Goal: Find specific page/section: Find specific page/section

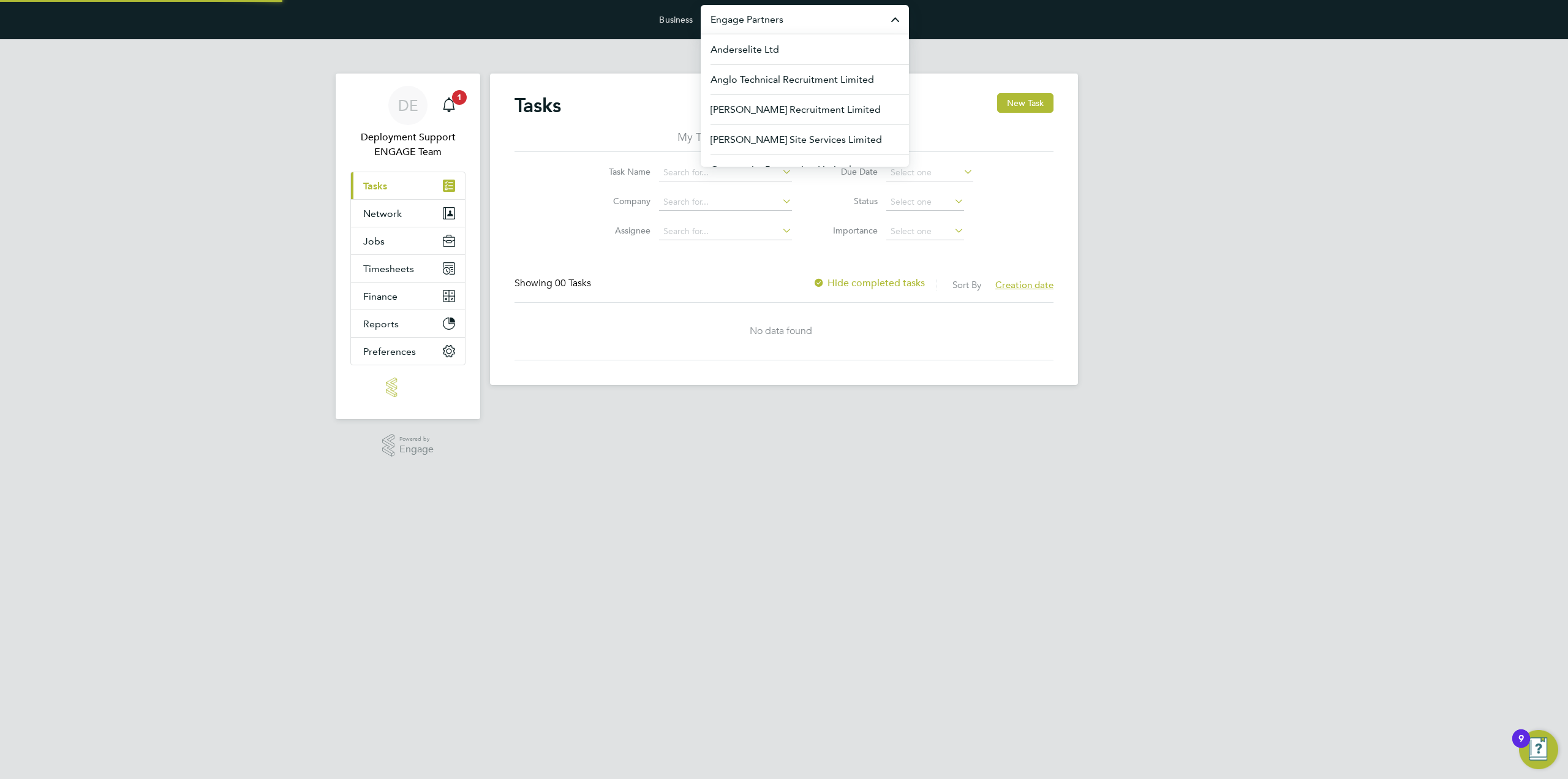
click at [782, 21] on input "Engage Partners" at bounding box center [805, 19] width 208 height 29
type input "j"
click at [974, 14] on div "Business Anderselite Ltd Anglo Technical Recruitment Limited Berry Recruitment …" at bounding box center [784, 19] width 1568 height 39
click at [746, 19] on input "Engage Partners" at bounding box center [805, 19] width 208 height 29
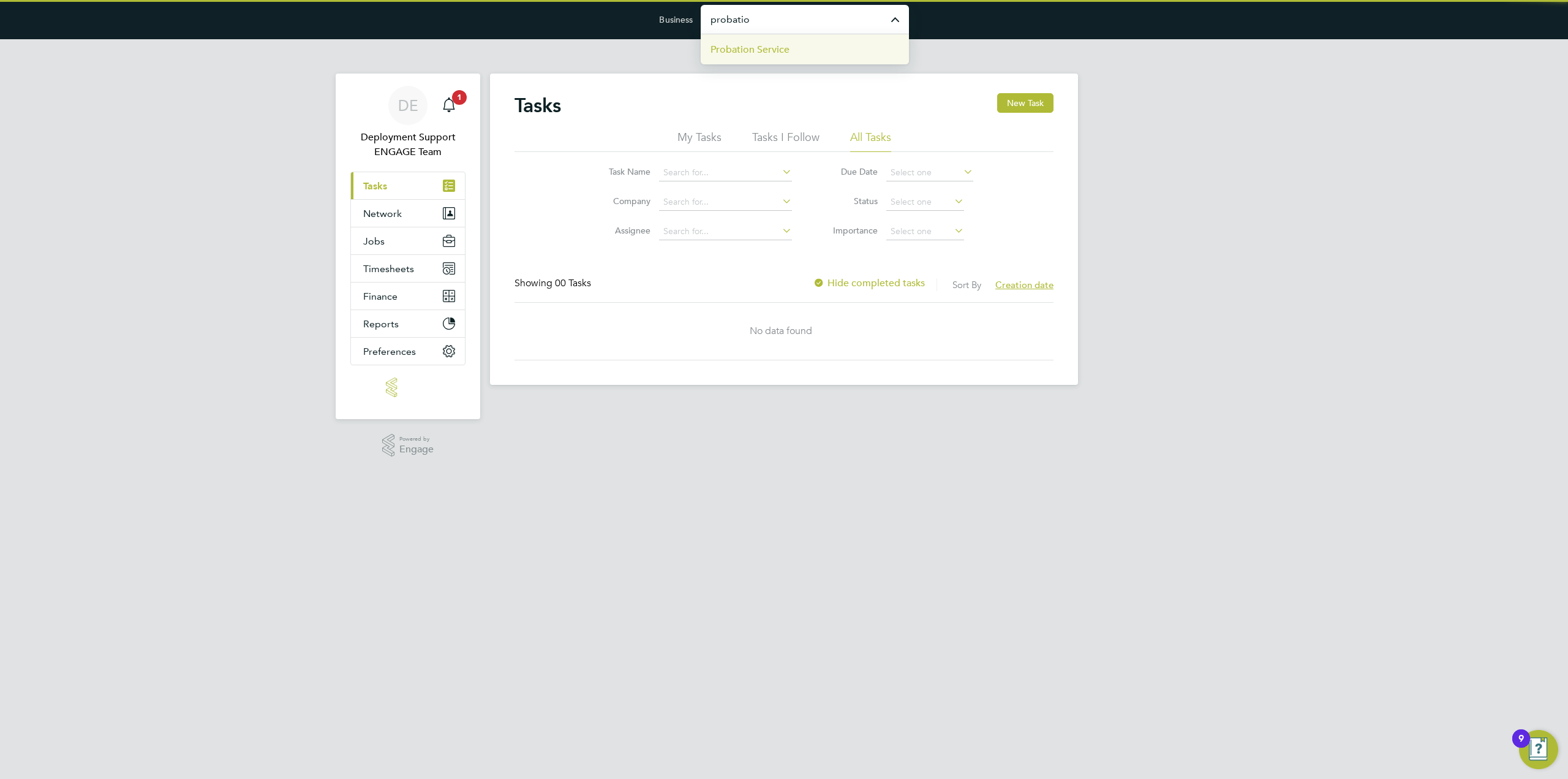
click at [756, 46] on span "Probation Service" at bounding box center [750, 50] width 79 height 15
type input "Probation Service"
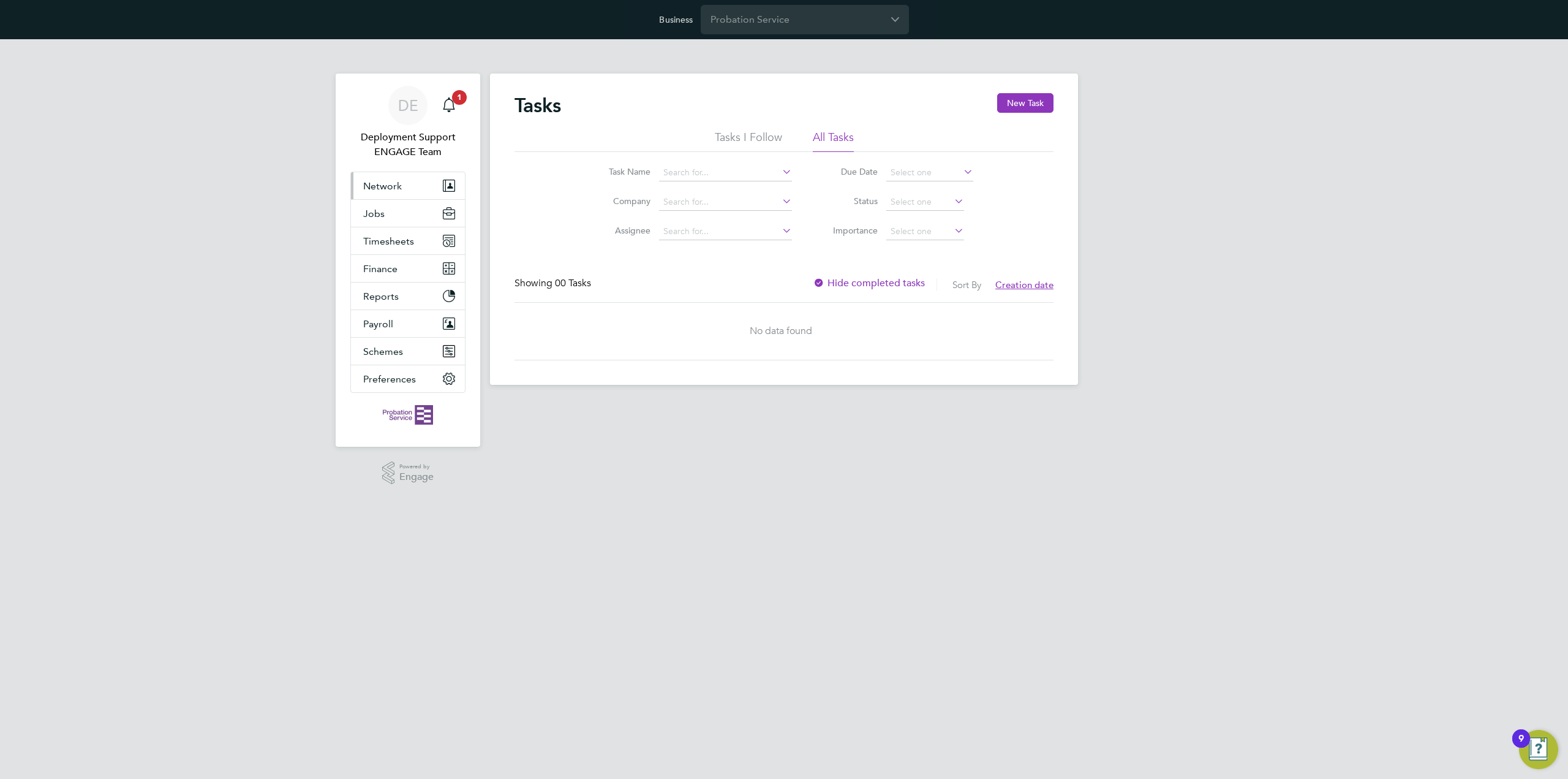
click at [429, 184] on button "Network" at bounding box center [408, 185] width 114 height 27
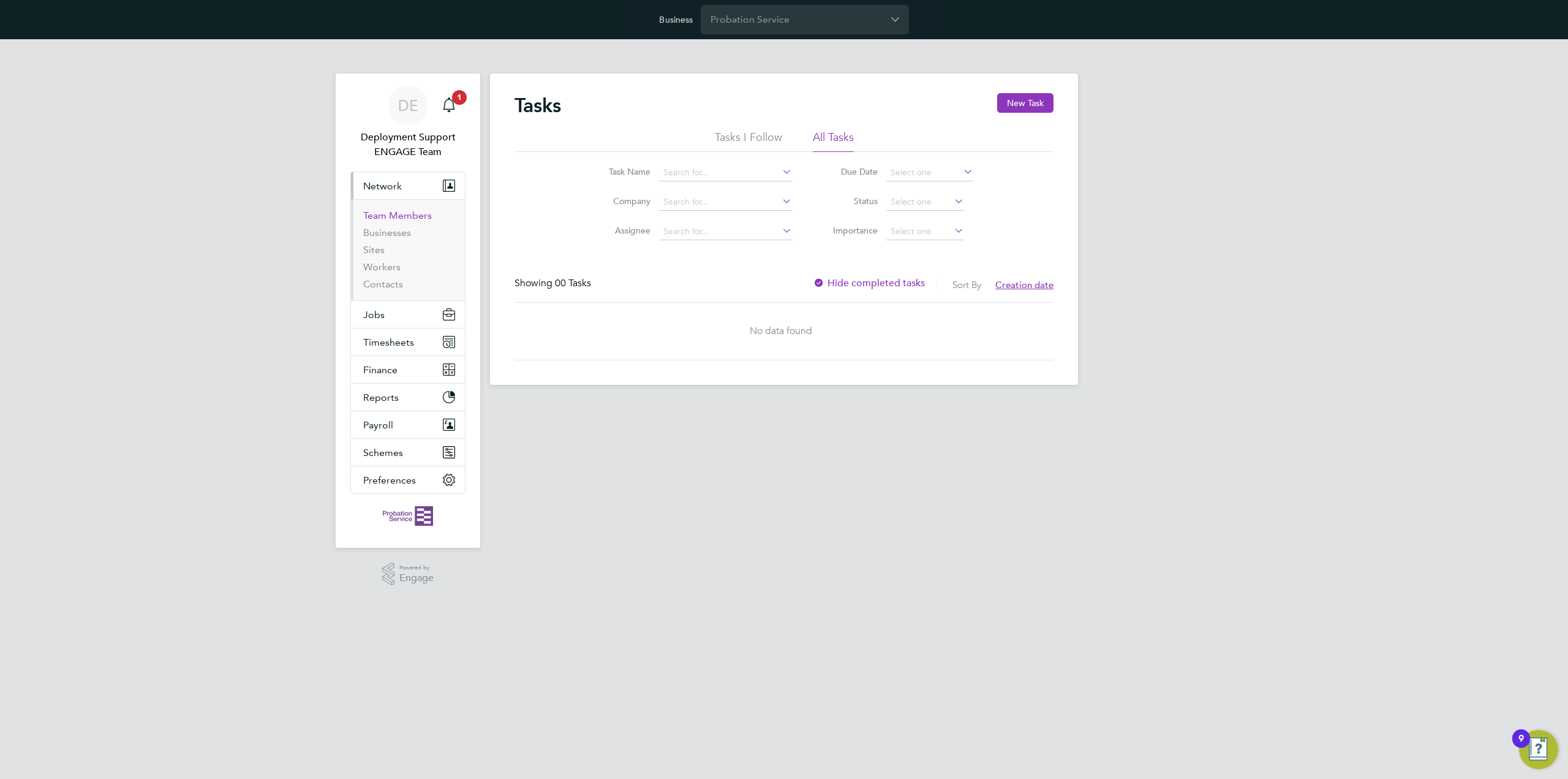
click at [405, 212] on link "Team Members" at bounding box center [397, 215] width 69 height 12
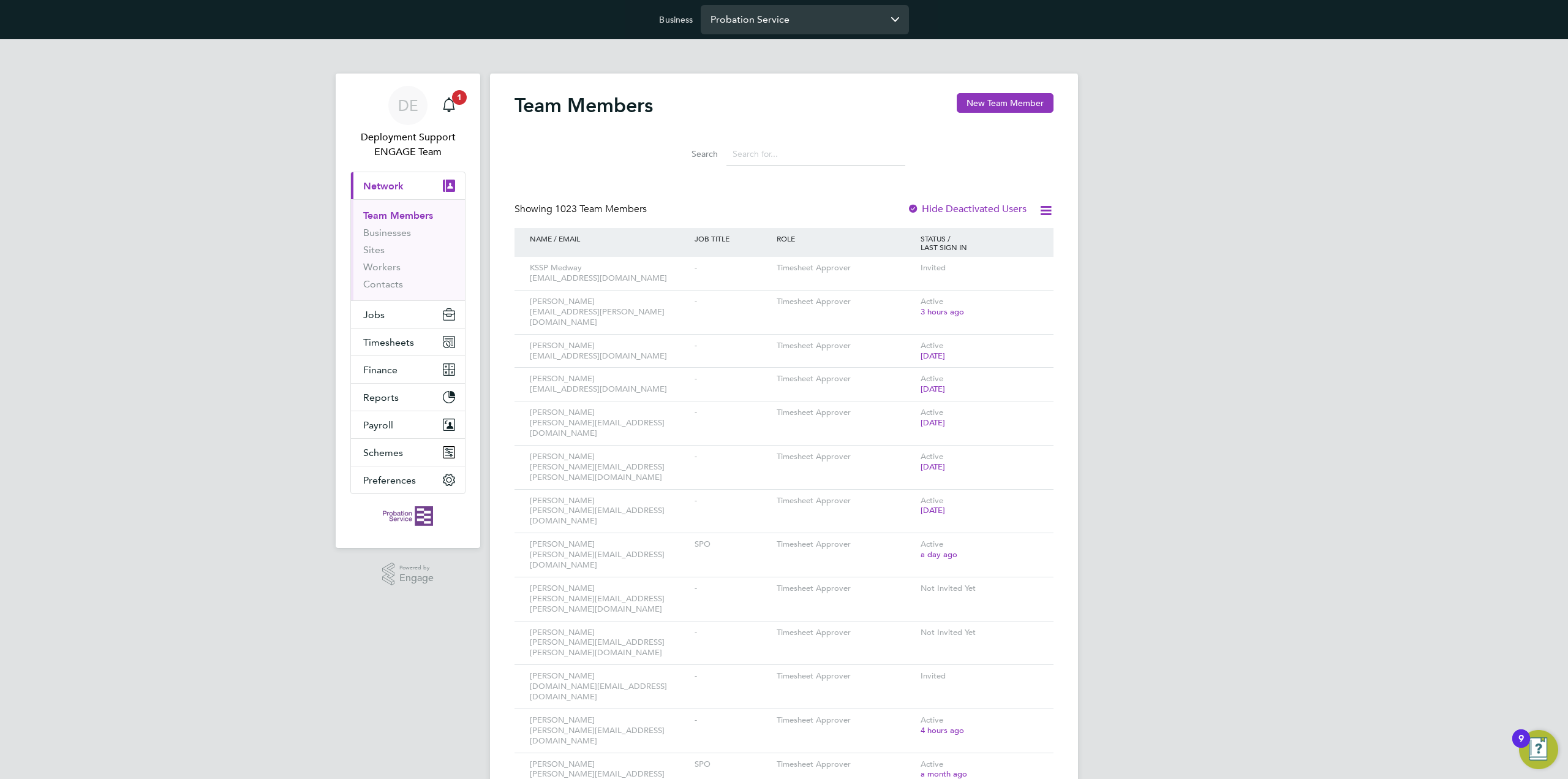
click at [783, 20] on input "Probation Service" at bounding box center [805, 19] width 208 height 29
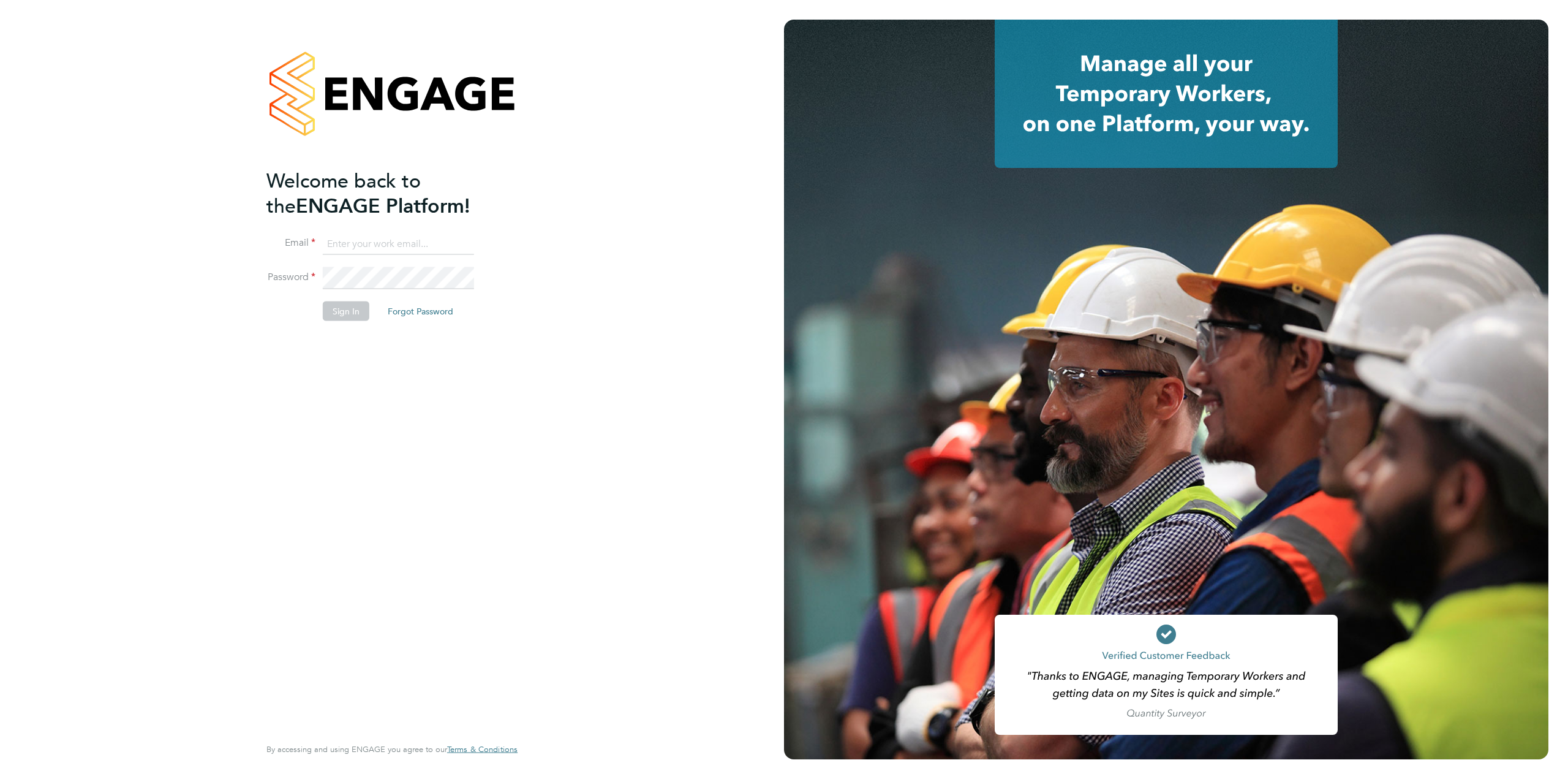
click at [391, 243] on input at bounding box center [398, 244] width 151 height 22
type input "[EMAIL_ADDRESS][DOMAIN_NAME]"
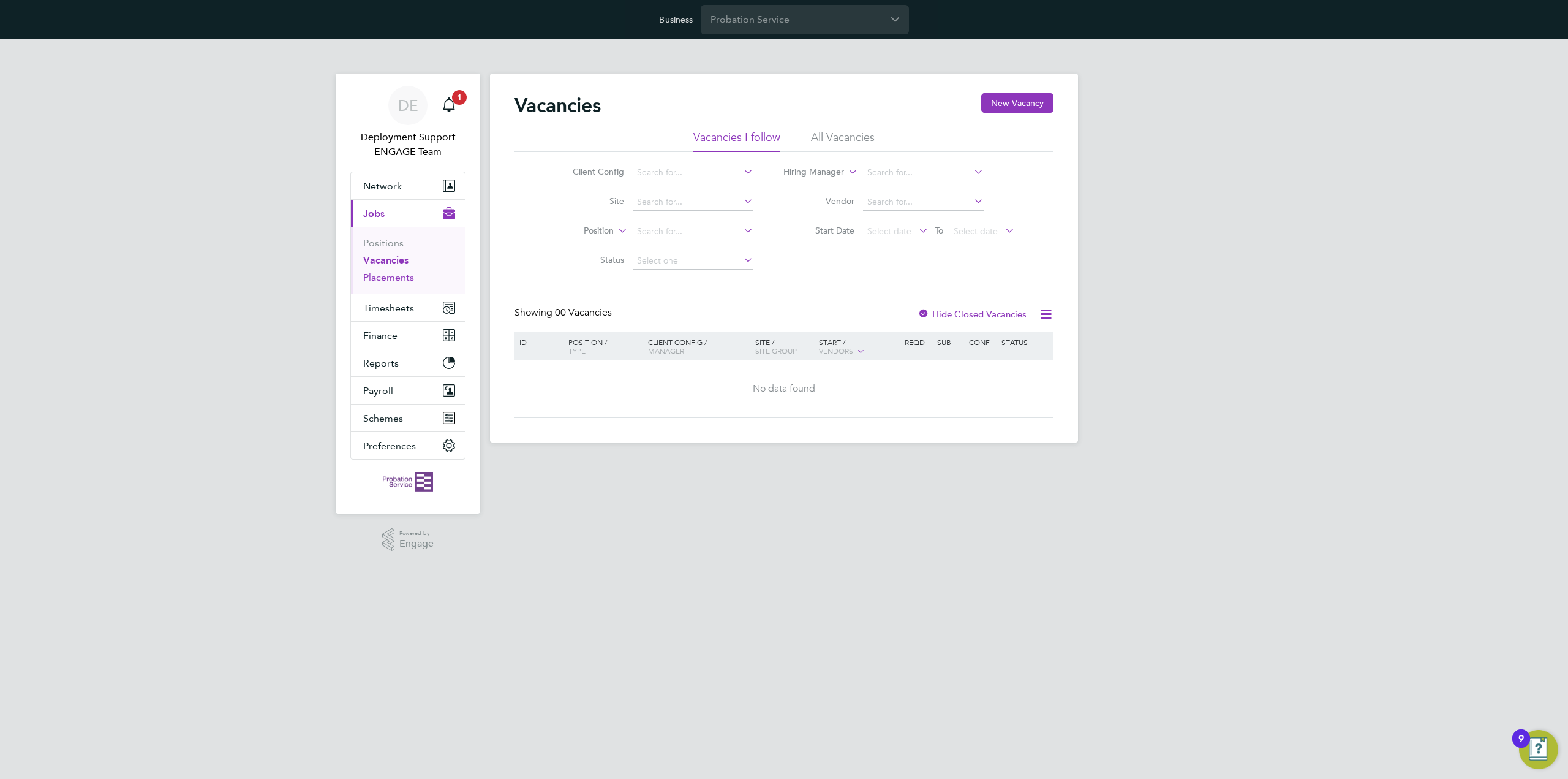
click at [405, 280] on link "Placements" at bounding box center [388, 277] width 51 height 12
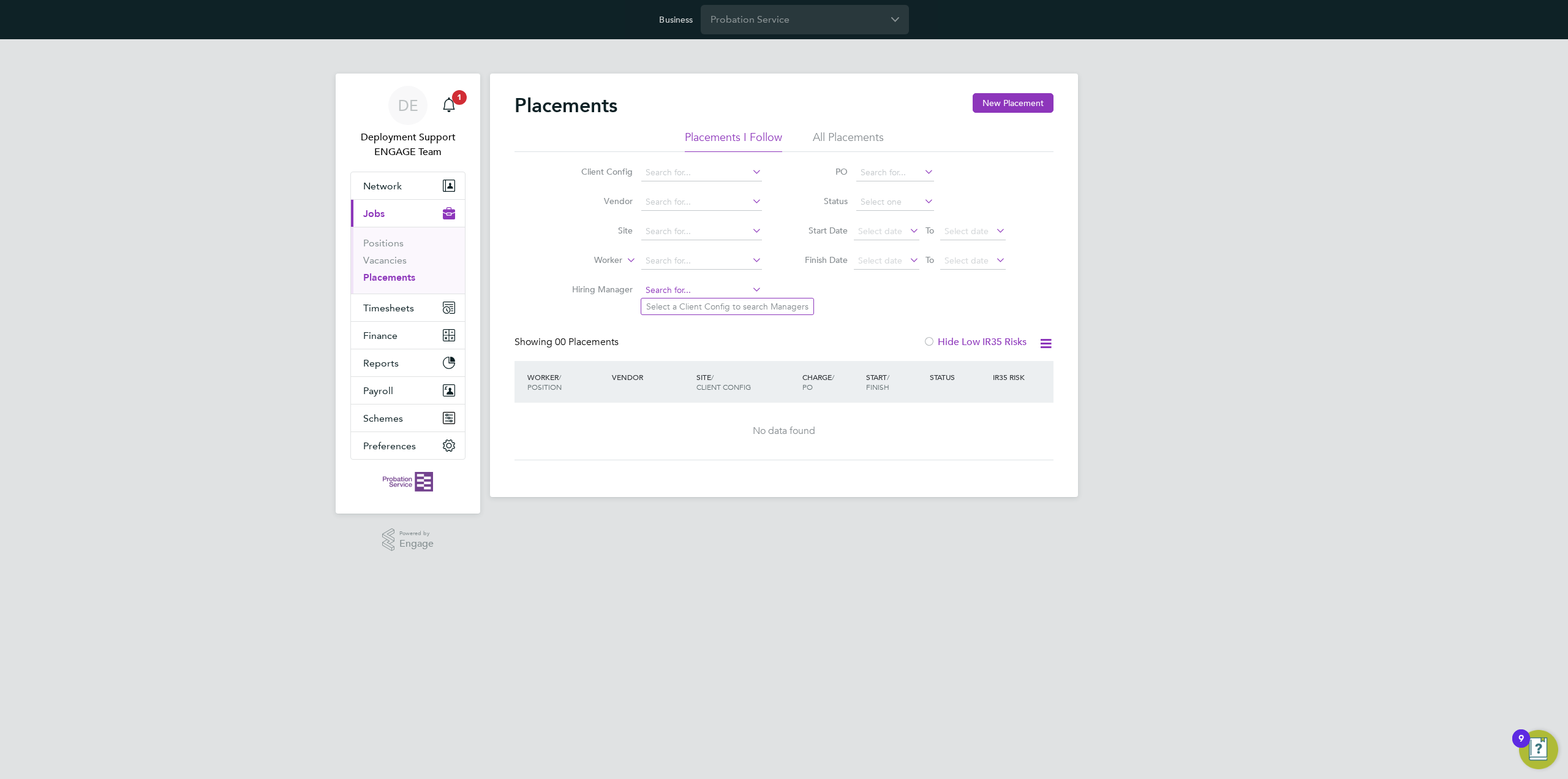
click at [736, 284] on input at bounding box center [701, 290] width 120 height 17
type input "d"
click at [750, 176] on icon at bounding box center [750, 172] width 0 height 17
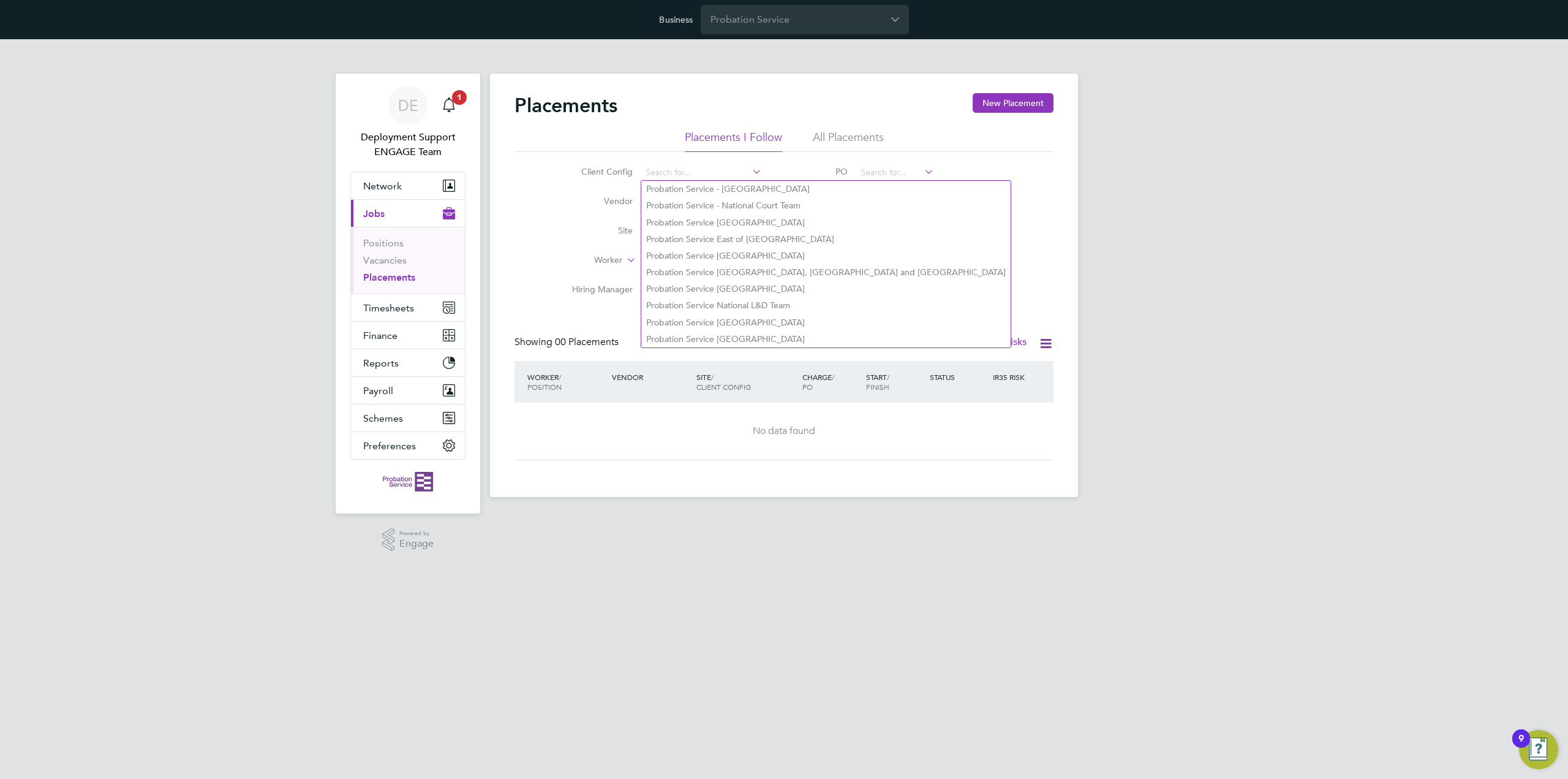
click at [894, 339] on div "Showing 00 Placements Hide Low IR35 Risks" at bounding box center [784, 348] width 539 height 25
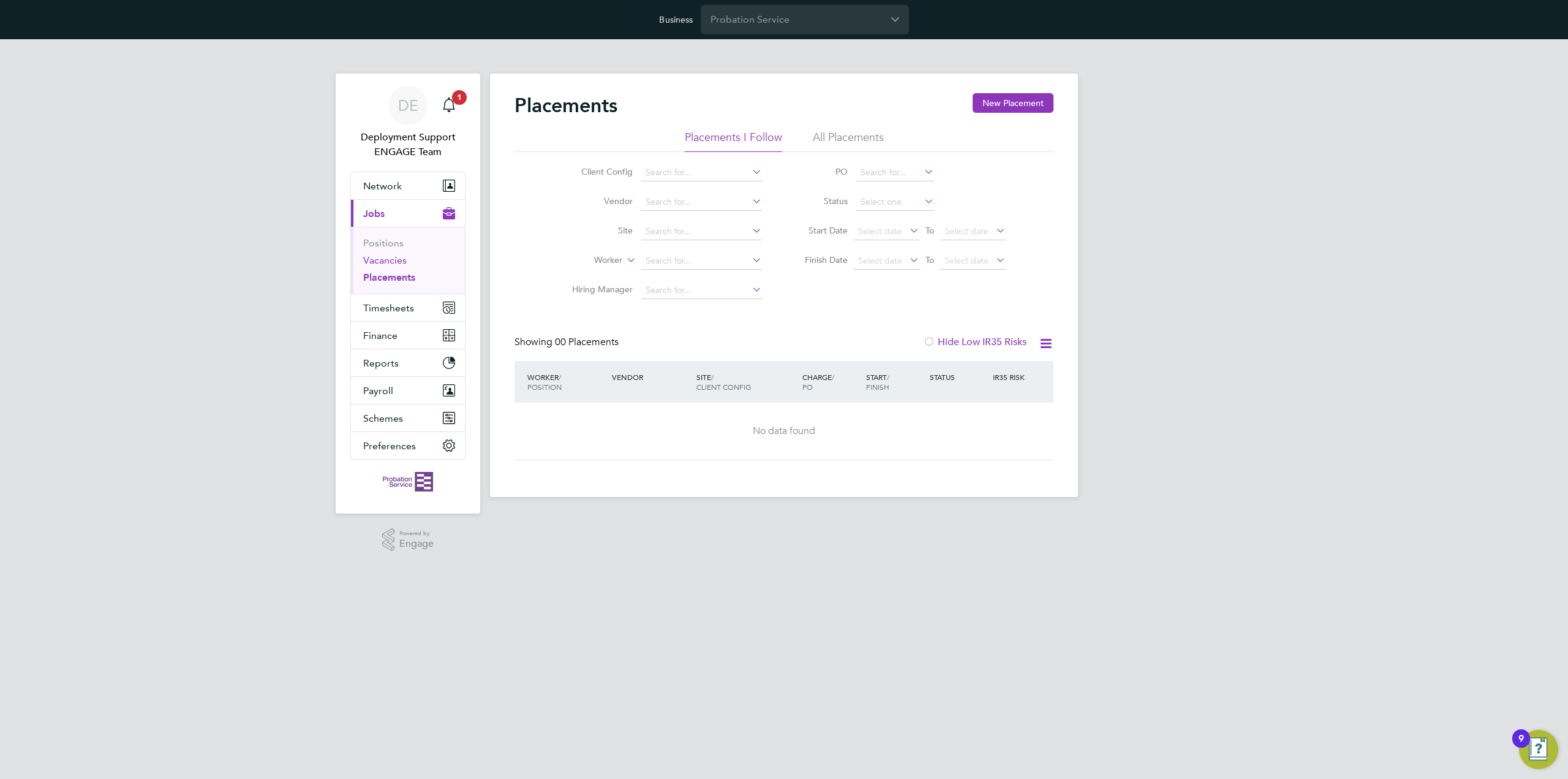
click at [378, 255] on link "Vacancies" at bounding box center [385, 260] width 43 height 12
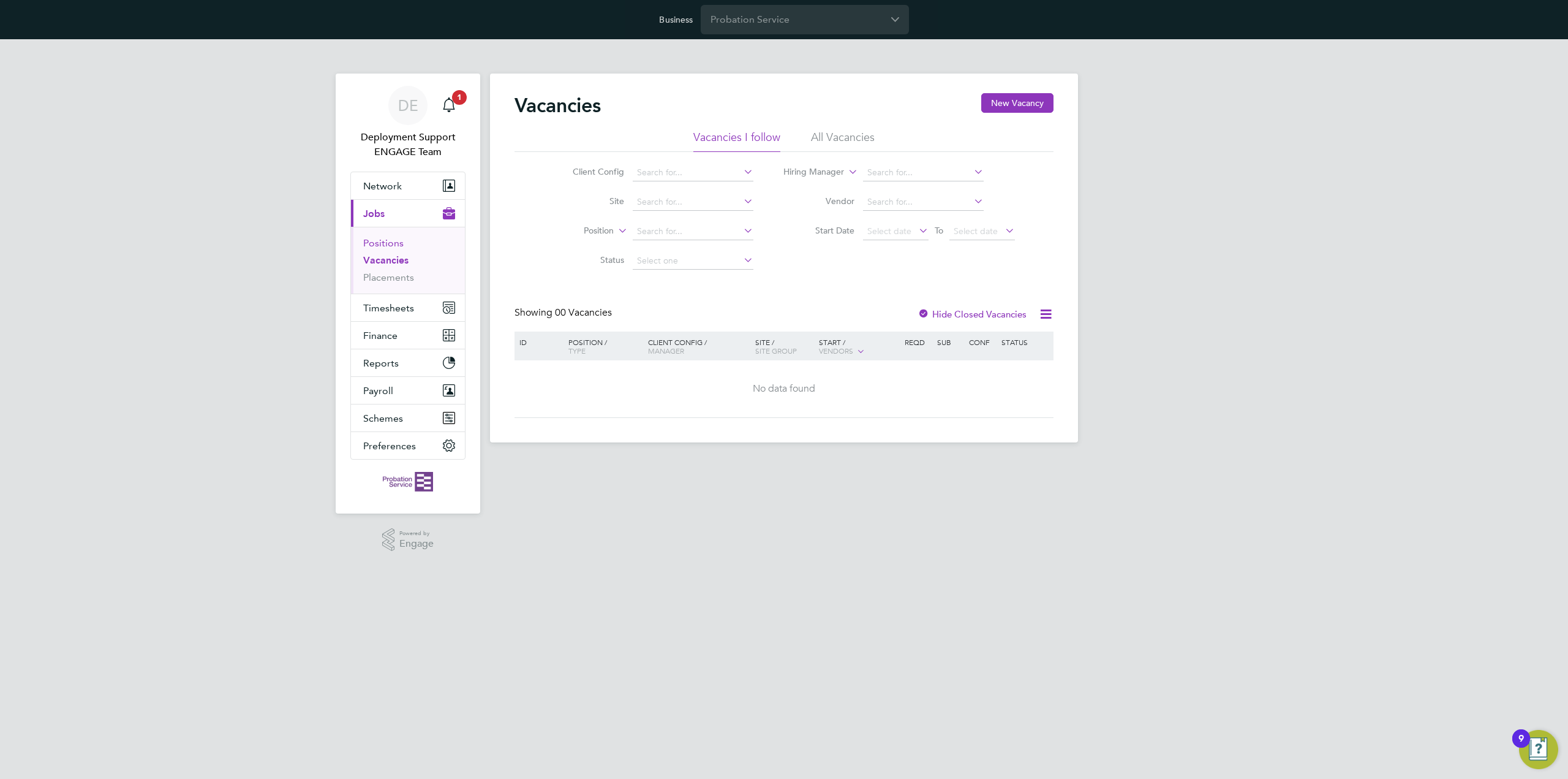
click at [383, 241] on link "Positions" at bounding box center [383, 243] width 40 height 12
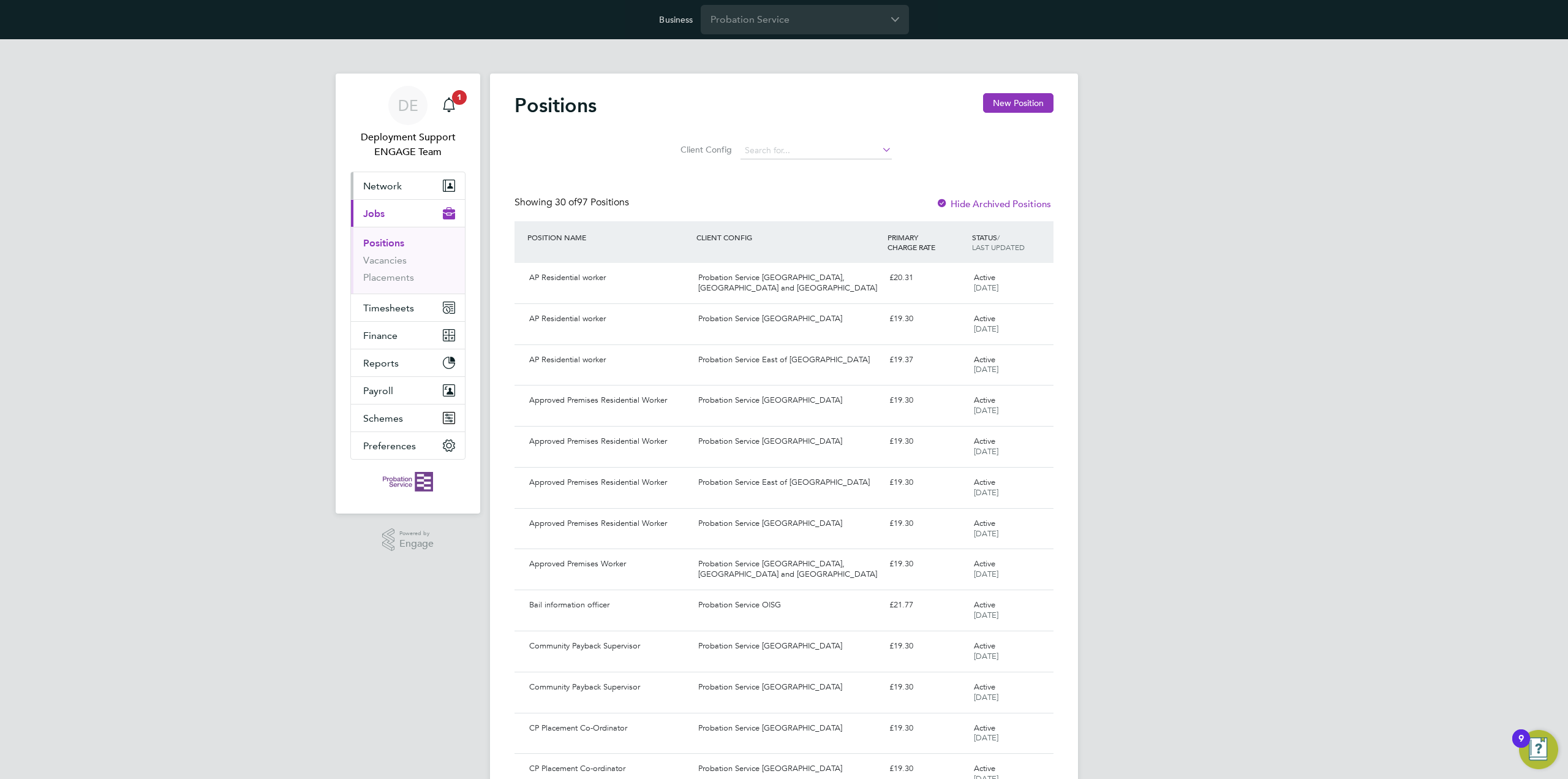
click at [413, 191] on button "Network" at bounding box center [408, 185] width 114 height 27
click at [390, 263] on link "Workers" at bounding box center [382, 267] width 37 height 12
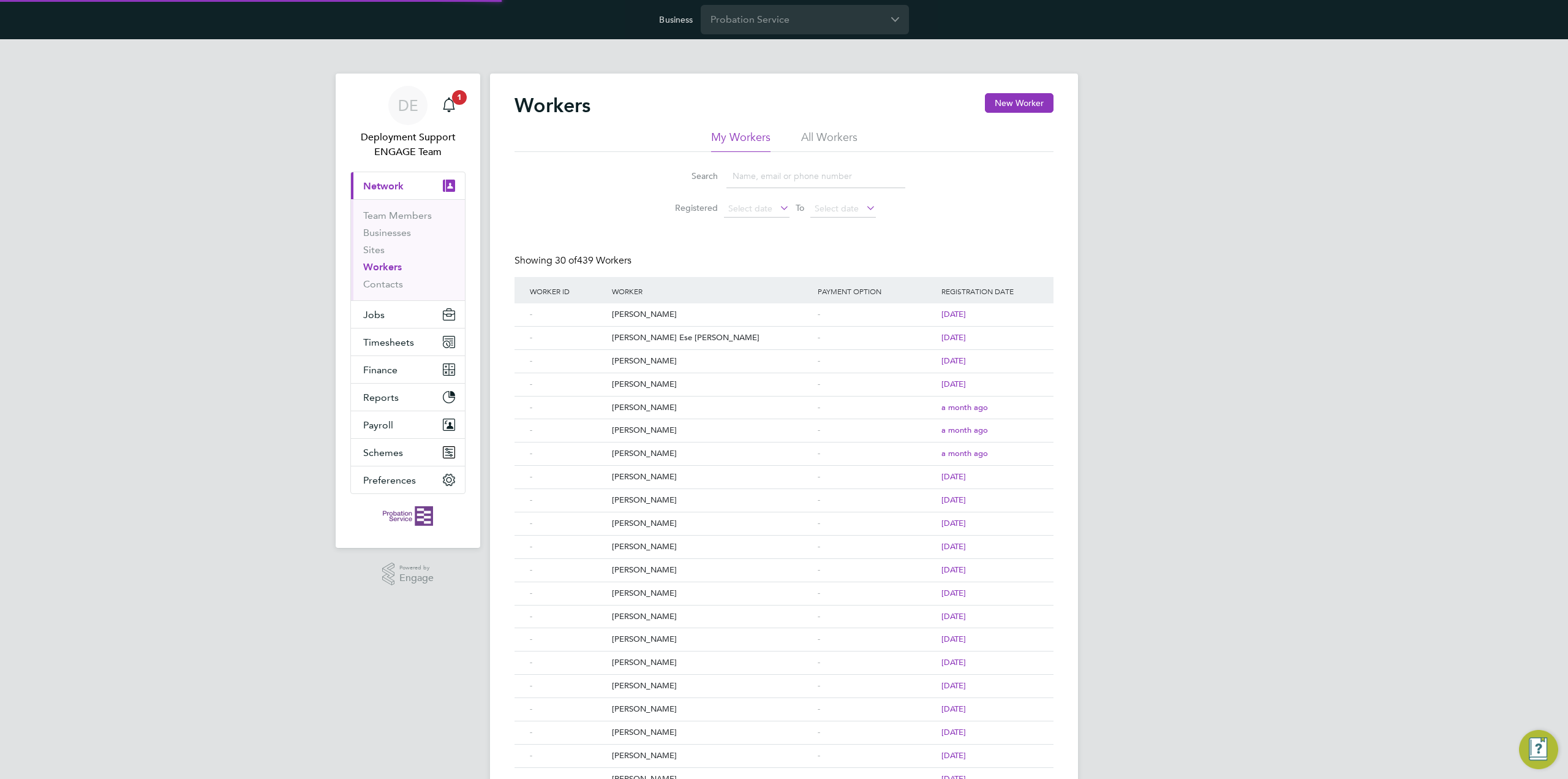
click at [787, 172] on input at bounding box center [816, 176] width 179 height 24
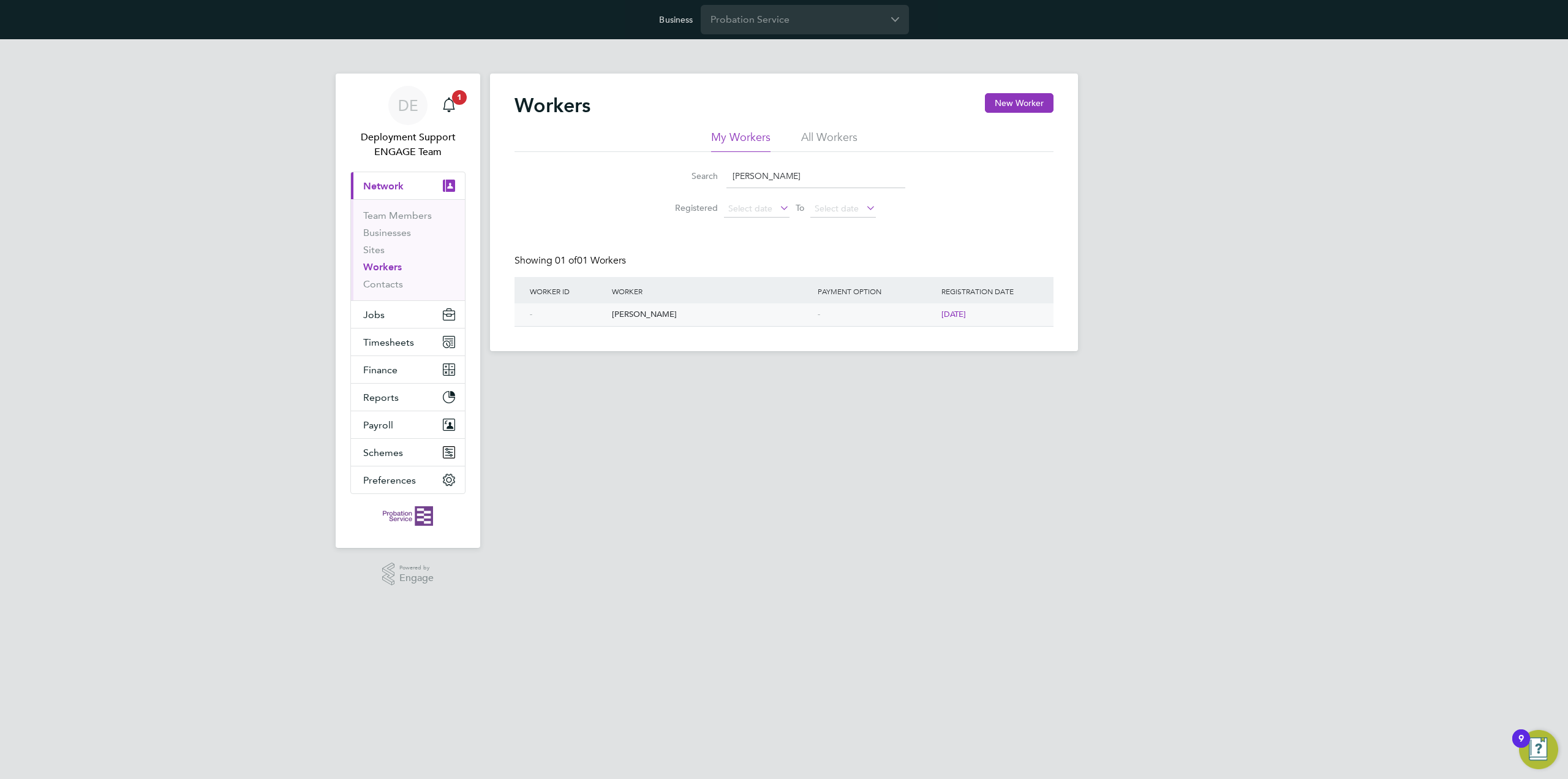
type input "sabrina"
click at [961, 323] on div "2 years ago" at bounding box center [979, 315] width 82 height 23
click at [396, 215] on link "Team Members" at bounding box center [397, 215] width 69 height 12
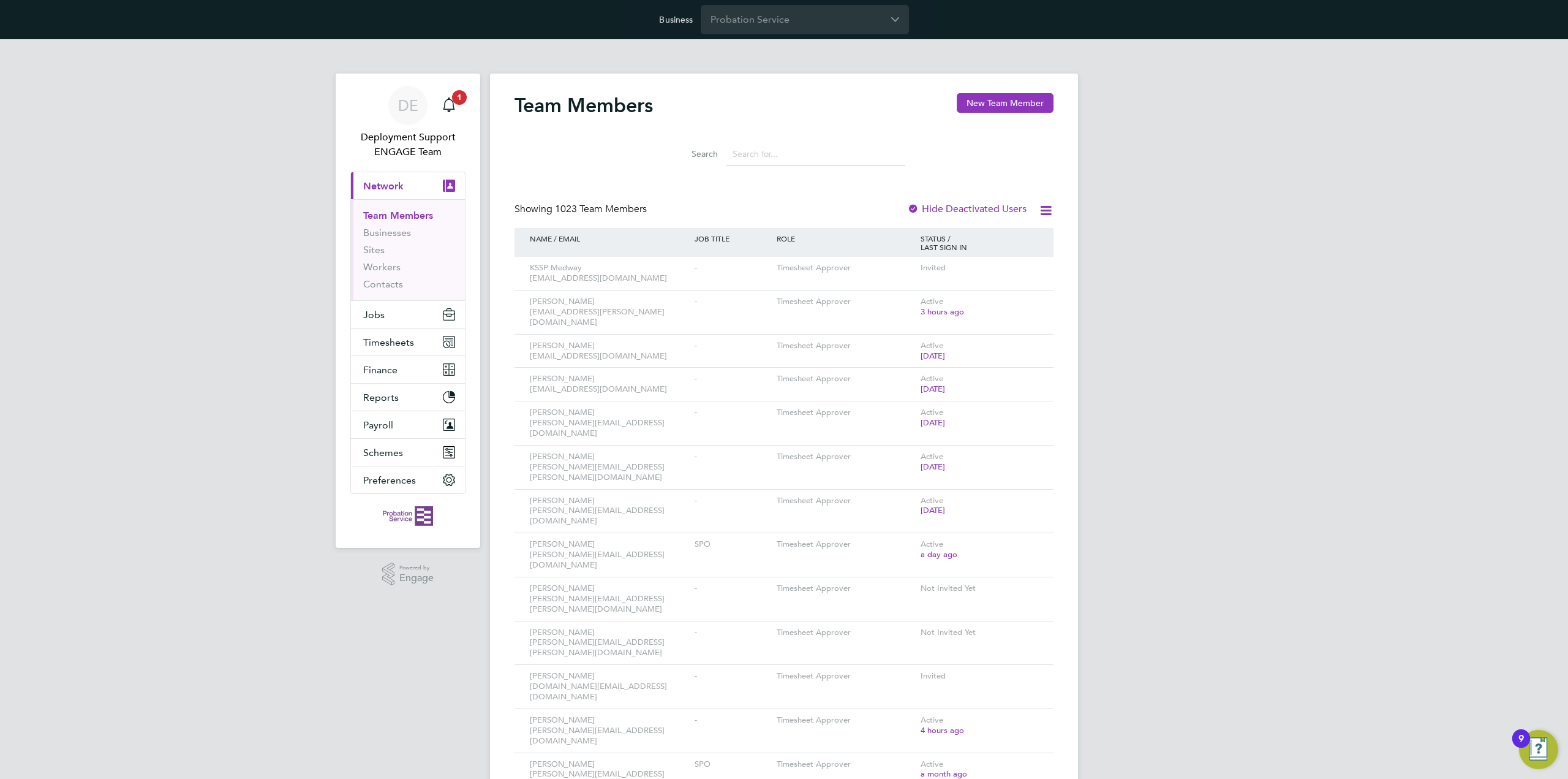
click at [825, 158] on input at bounding box center [816, 154] width 179 height 24
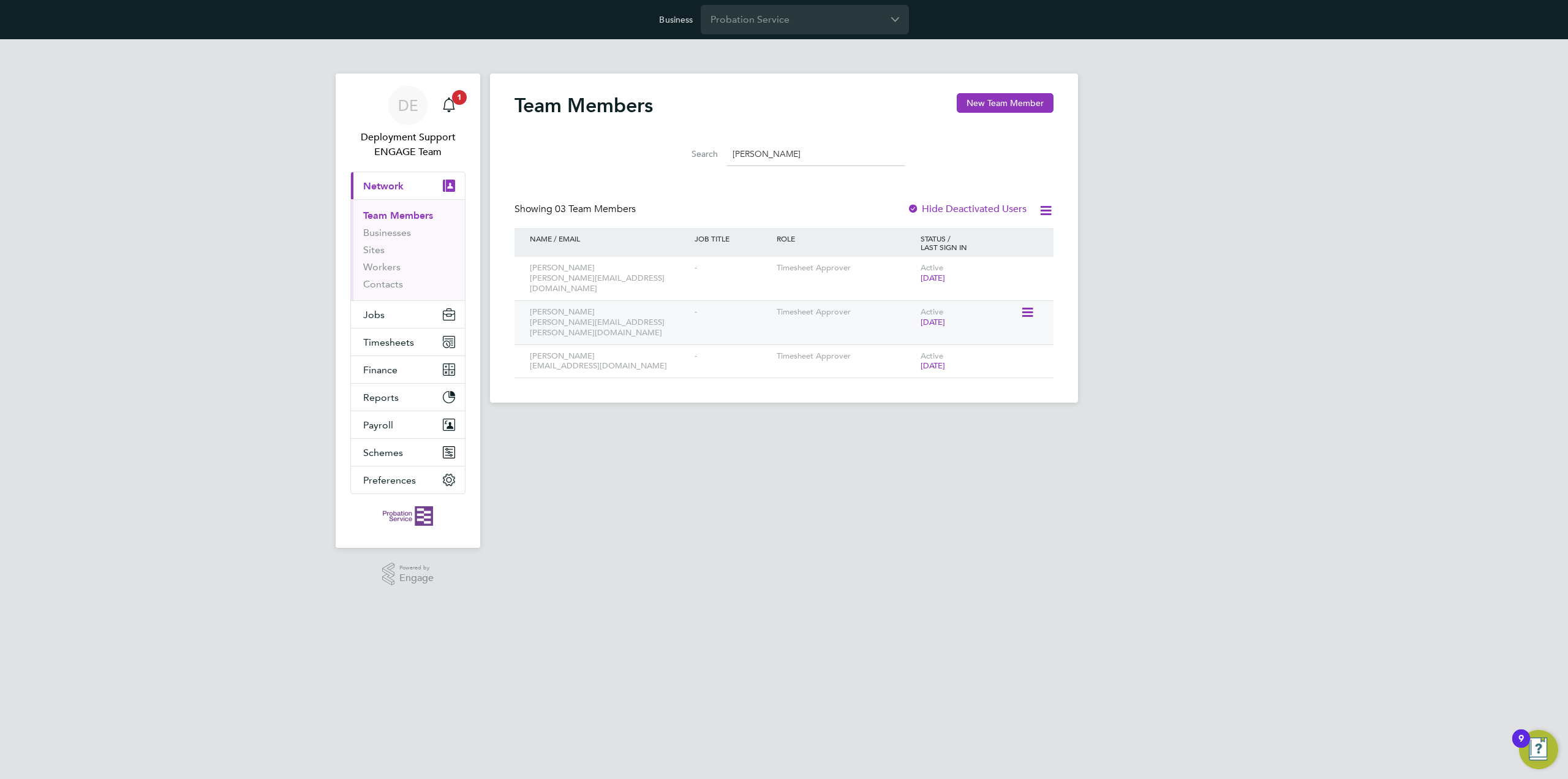
type input "dawn"
drag, startPoint x: 777, startPoint y: 304, endPoint x: 863, endPoint y: 309, distance: 86.1
click at [863, 309] on div "Timesheet Approver" at bounding box center [846, 312] width 144 height 23
click at [882, 304] on div "Timesheet Approver" at bounding box center [846, 312] width 144 height 23
click at [1033, 305] on icon at bounding box center [1027, 313] width 12 height 15
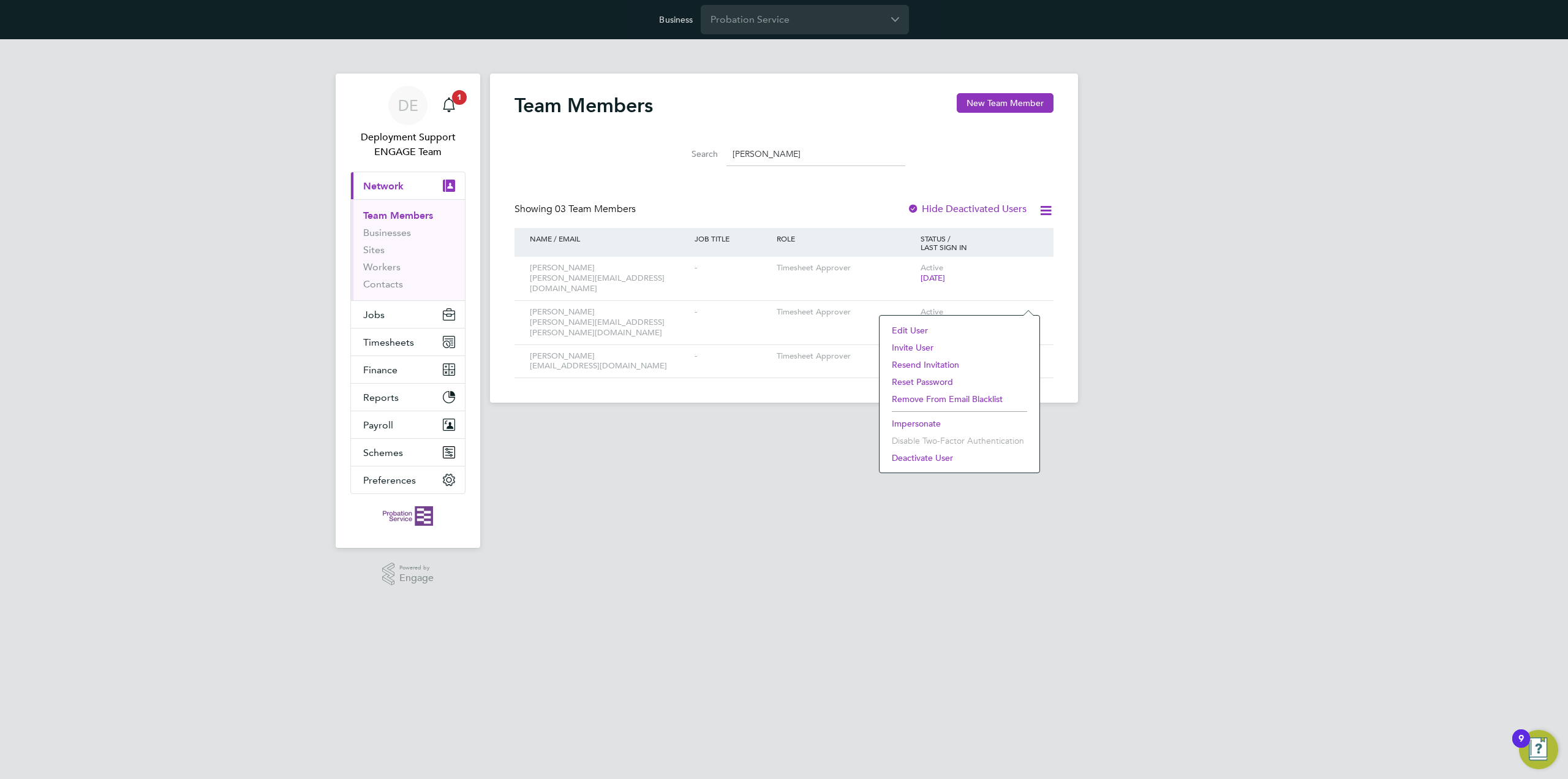
click at [933, 424] on li "Impersonate" at bounding box center [959, 423] width 148 height 17
drag, startPoint x: 432, startPoint y: 0, endPoint x: 213, endPoint y: 169, distance: 276.6
click at [213, 169] on div "DE Deployment Support ENGAGE Team Notifications 1 Applications: Current page: N…" at bounding box center [784, 230] width 1568 height 383
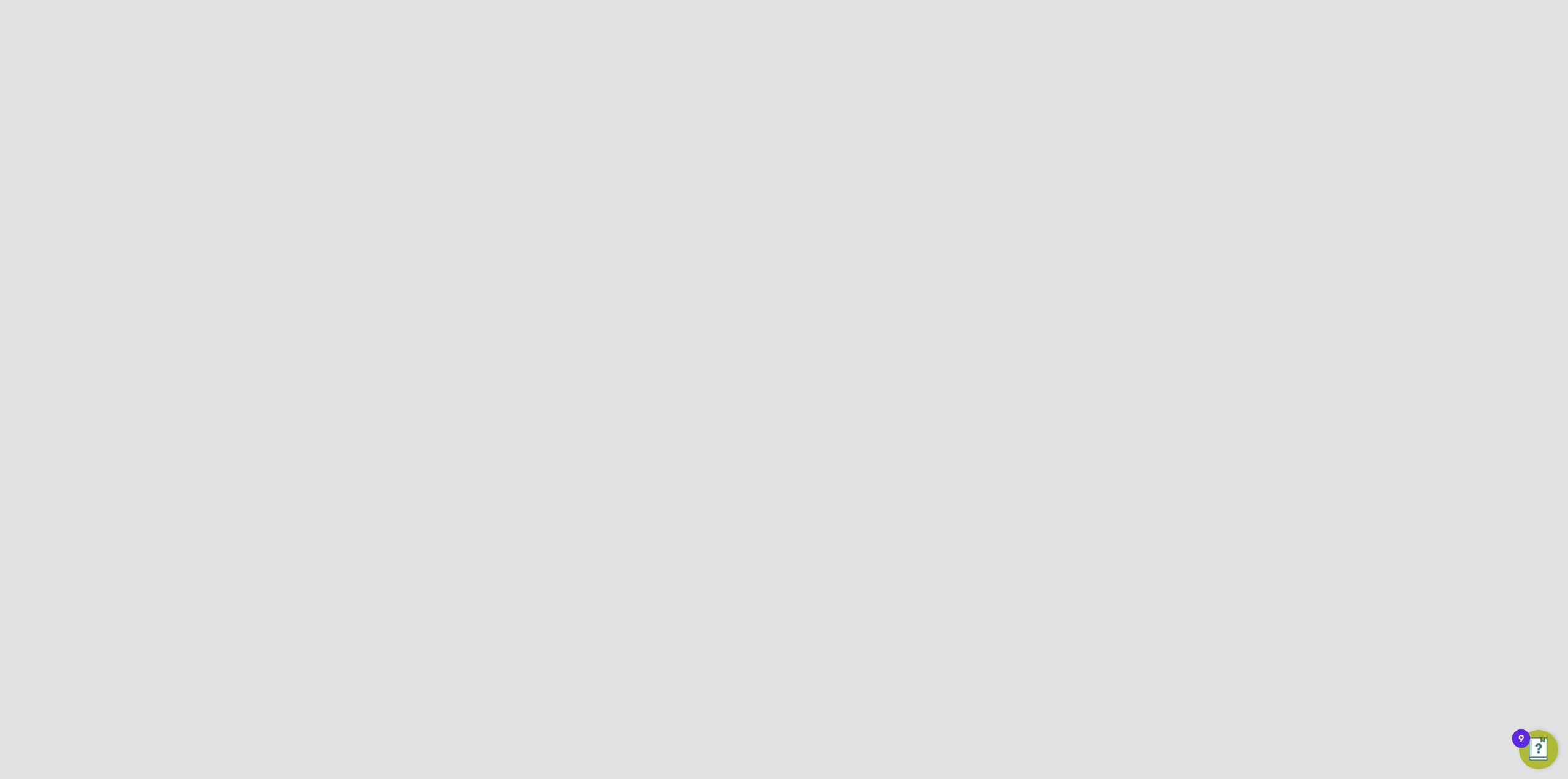
click at [938, 57] on link "Payment History" at bounding box center [928, 61] width 63 height 11
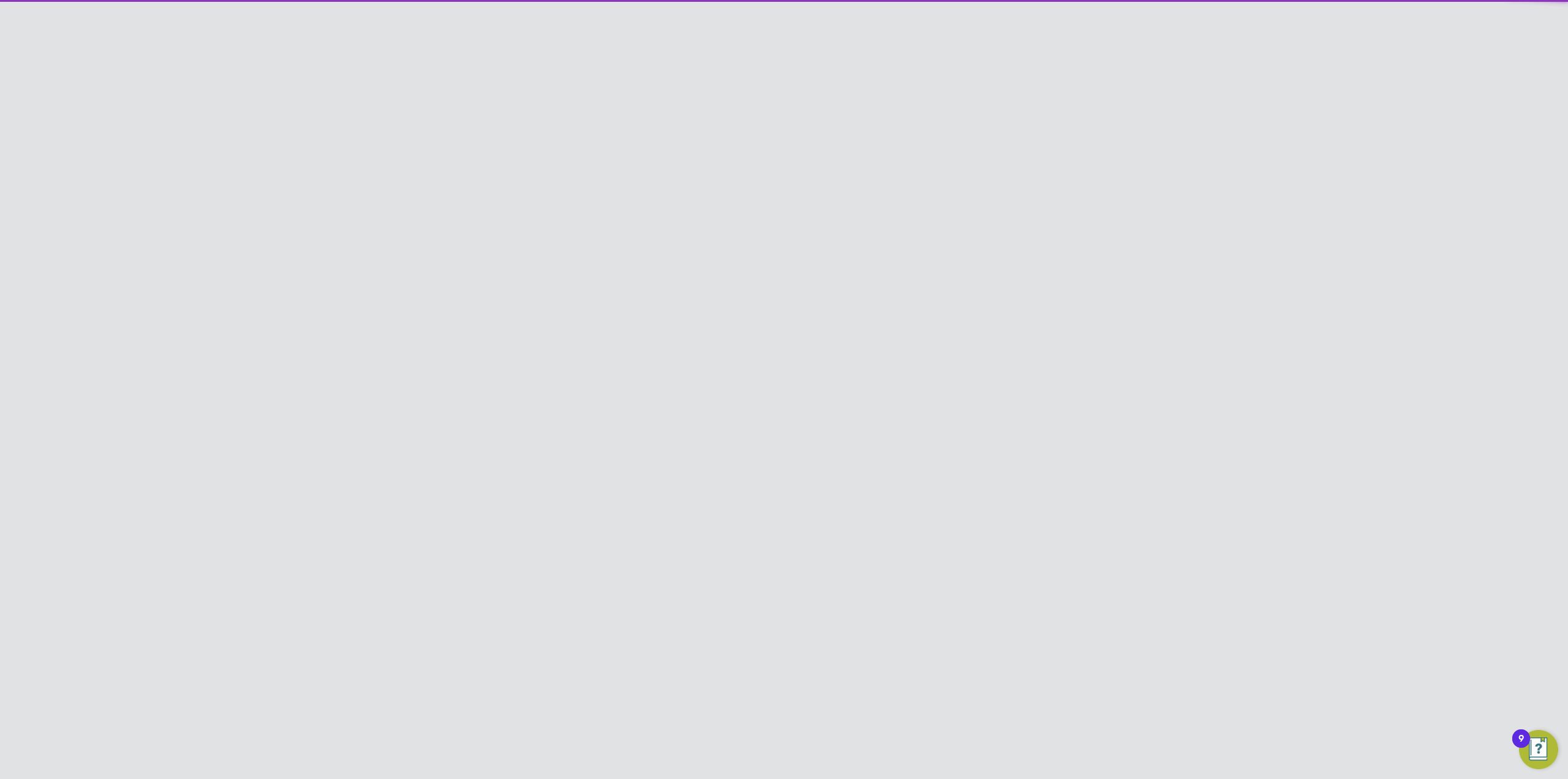
click at [991, 63] on link "Tasks" at bounding box center [989, 61] width 20 height 11
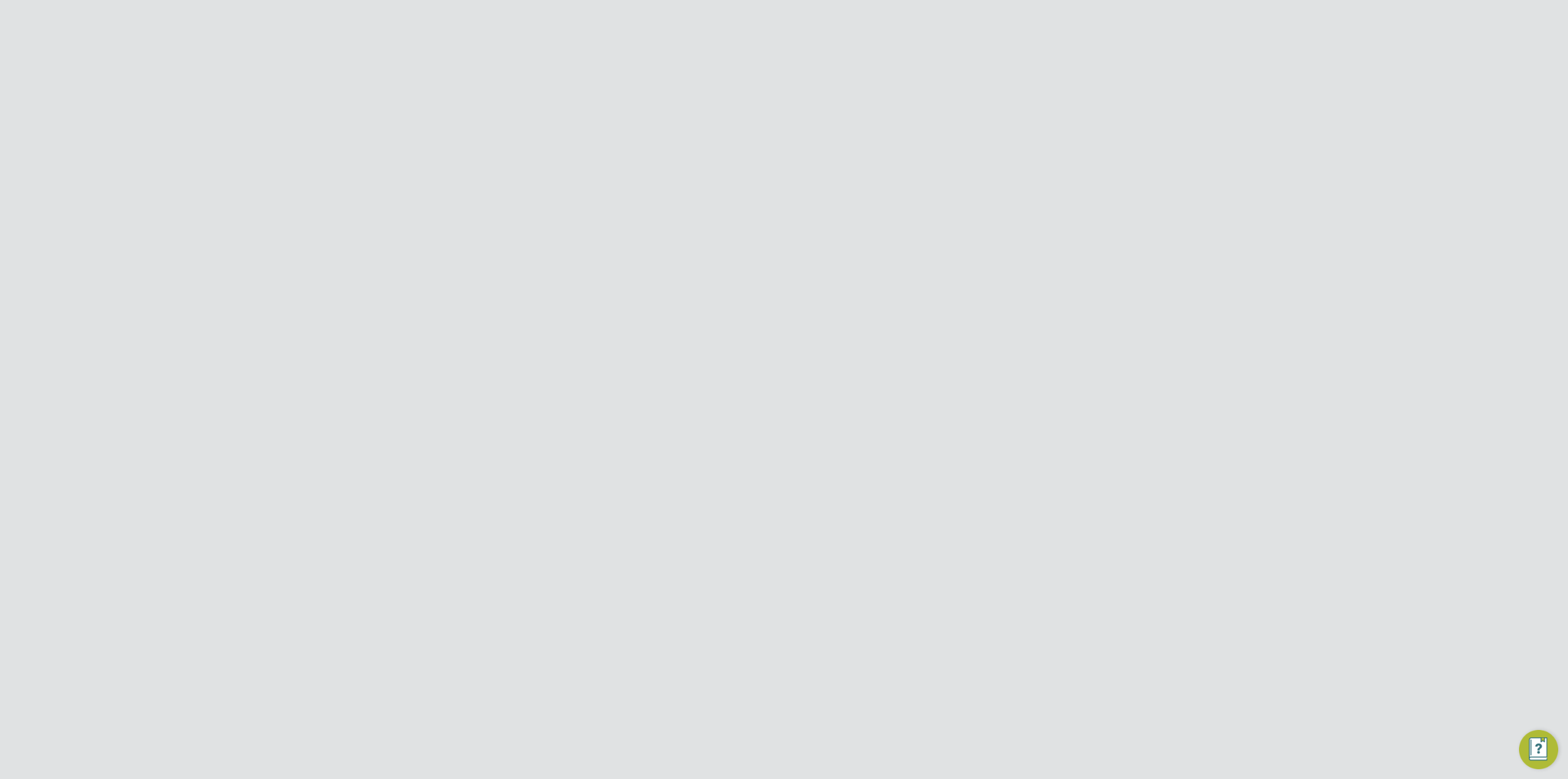
click at [1027, 63] on div "Back To Worker Back To Worker SP Sabrina Peterson m: 07931195663 Tasks New Task…" at bounding box center [784, 173] width 588 height 247
click at [535, 65] on link "Back To Worker" at bounding box center [530, 61] width 79 height 11
click at [1046, 104] on icon at bounding box center [1046, 101] width 16 height 16
click at [1003, 128] on li "Edit Personal Details e" at bounding box center [1000, 130] width 100 height 17
click at [930, 101] on div at bounding box center [931, 99] width 22 height 22
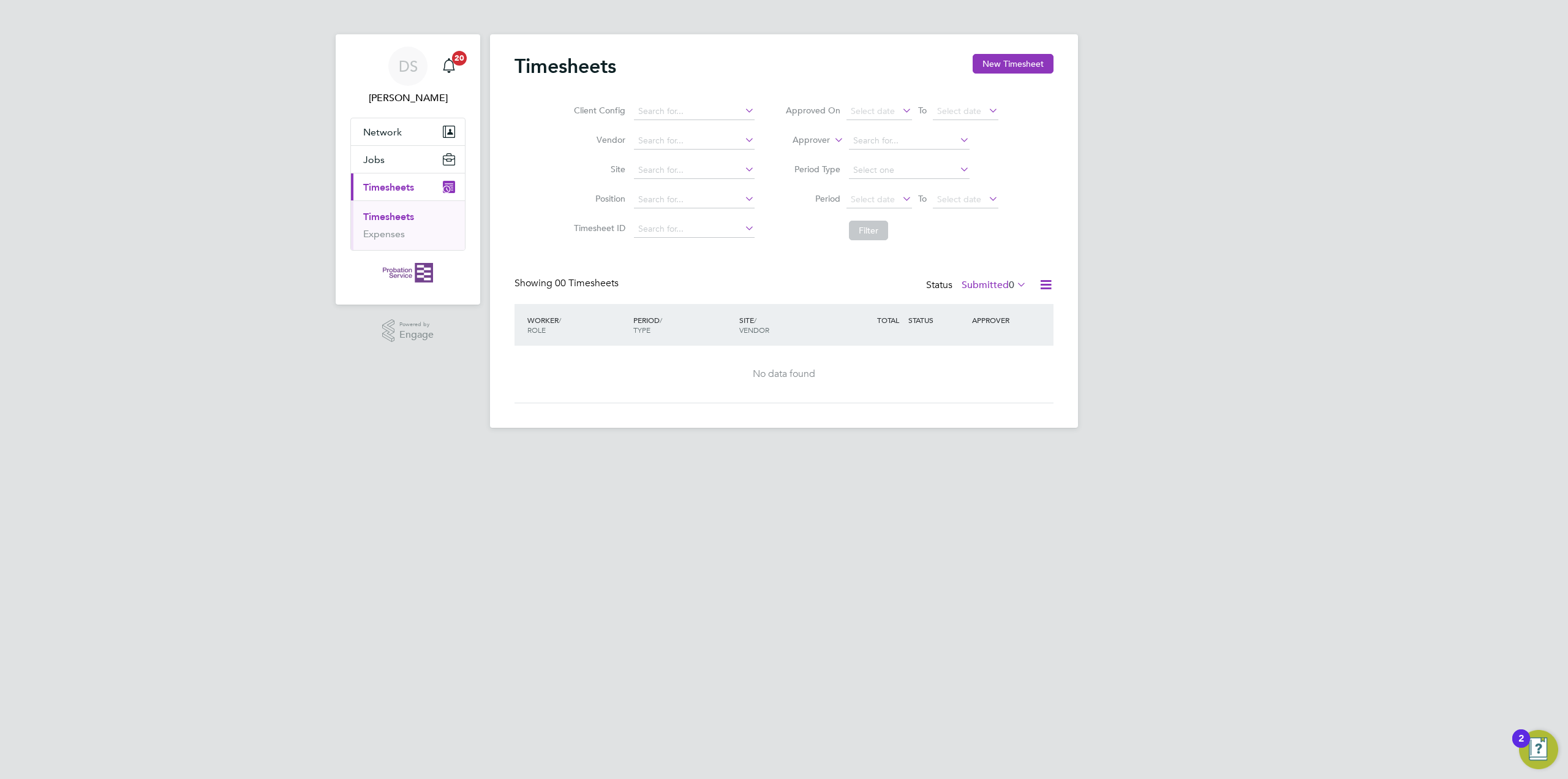
click at [389, 217] on link "Timesheets" at bounding box center [388, 217] width 51 height 12
click at [1015, 282] on icon at bounding box center [1015, 284] width 0 height 17
click at [1023, 302] on li "108" at bounding box center [1022, 306] width 21 height 17
click at [1015, 286] on icon at bounding box center [1015, 284] width 0 height 17
click at [964, 306] on li "All" at bounding box center [983, 306] width 56 height 17
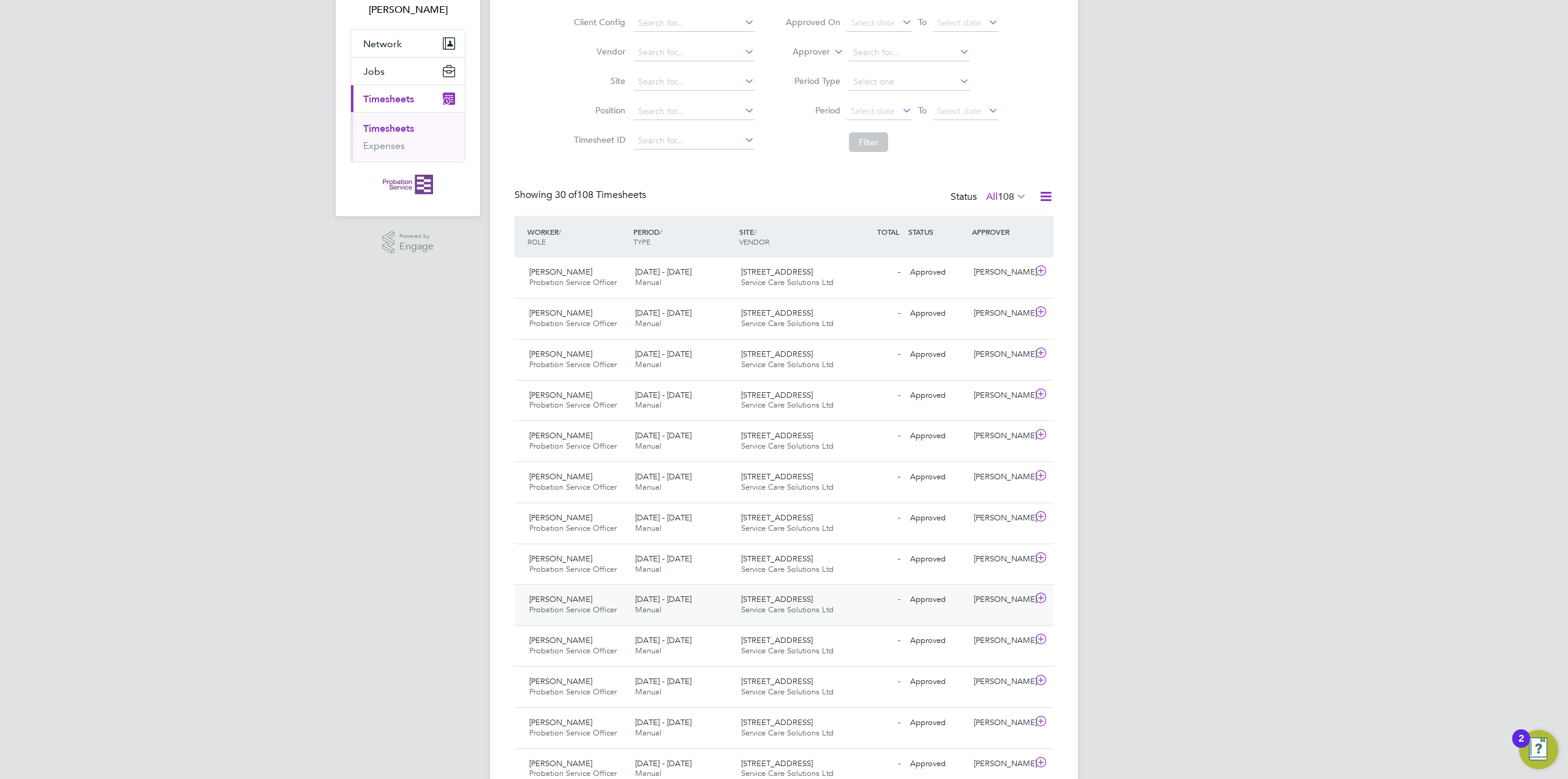
scroll to position [184, 0]
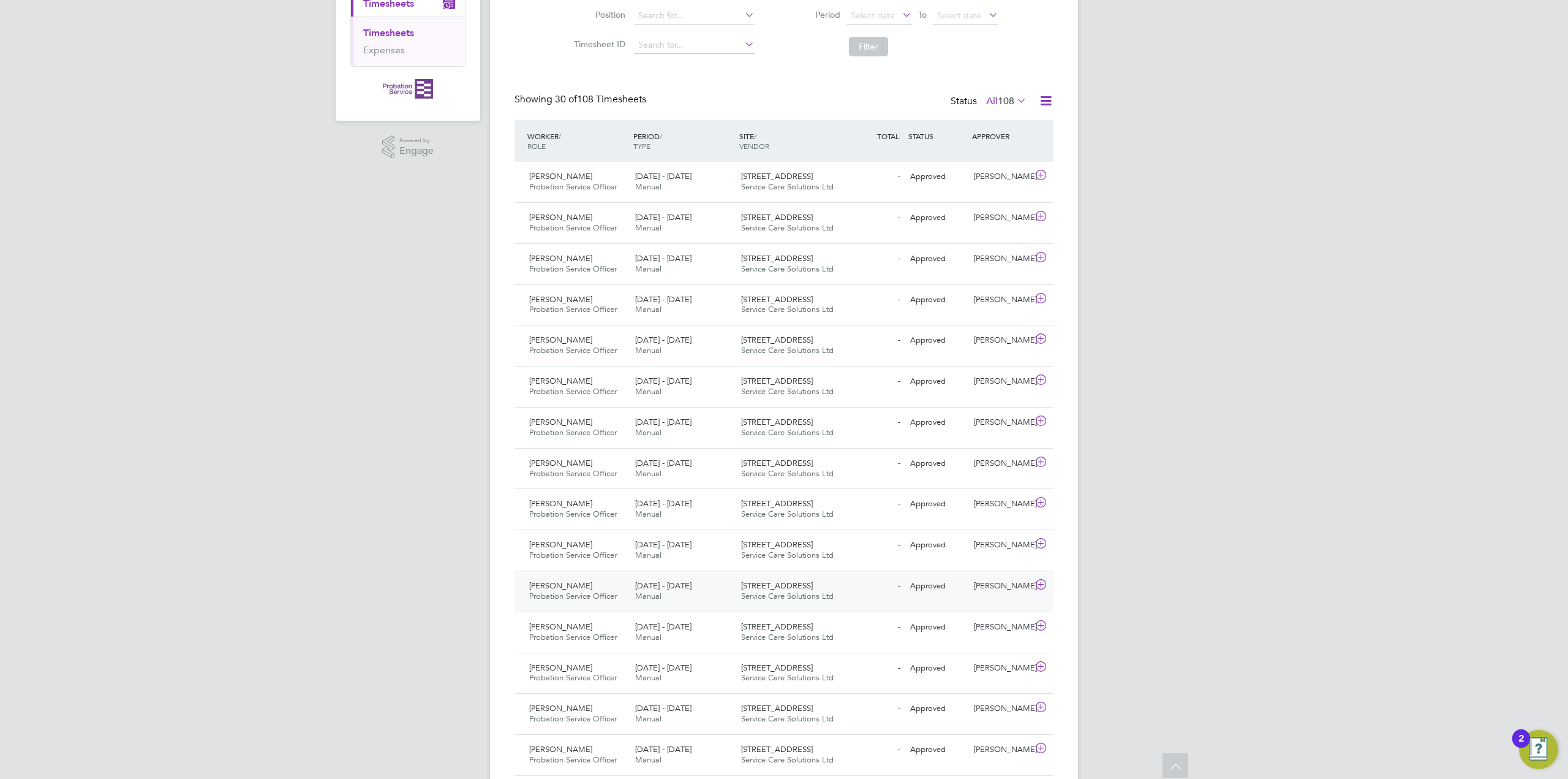
click at [571, 582] on span "[PERSON_NAME]" at bounding box center [561, 585] width 63 height 11
click at [1004, 646] on link "View Details" at bounding box center [1009, 646] width 45 height 11
click at [608, 639] on div "Placement ID: 209884" at bounding box center [589, 647] width 100 height 20
click at [607, 649] on div "Placement ID: 209884" at bounding box center [589, 647] width 100 height 20
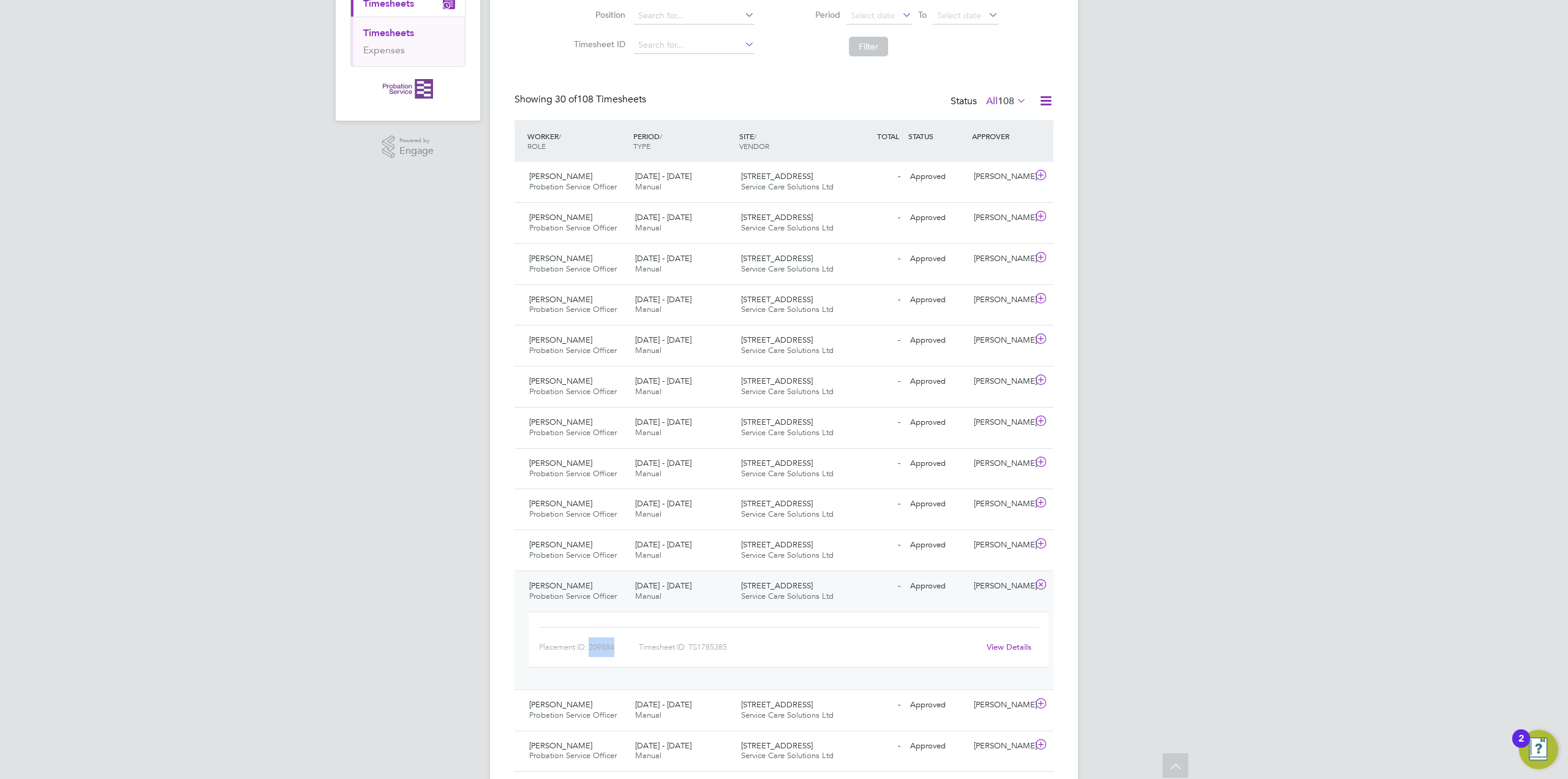
drag, startPoint x: 616, startPoint y: 644, endPoint x: 591, endPoint y: 647, distance: 25.2
click at [591, 647] on div "Placement ID: 209884" at bounding box center [589, 647] width 100 height 20
copy div "209884"
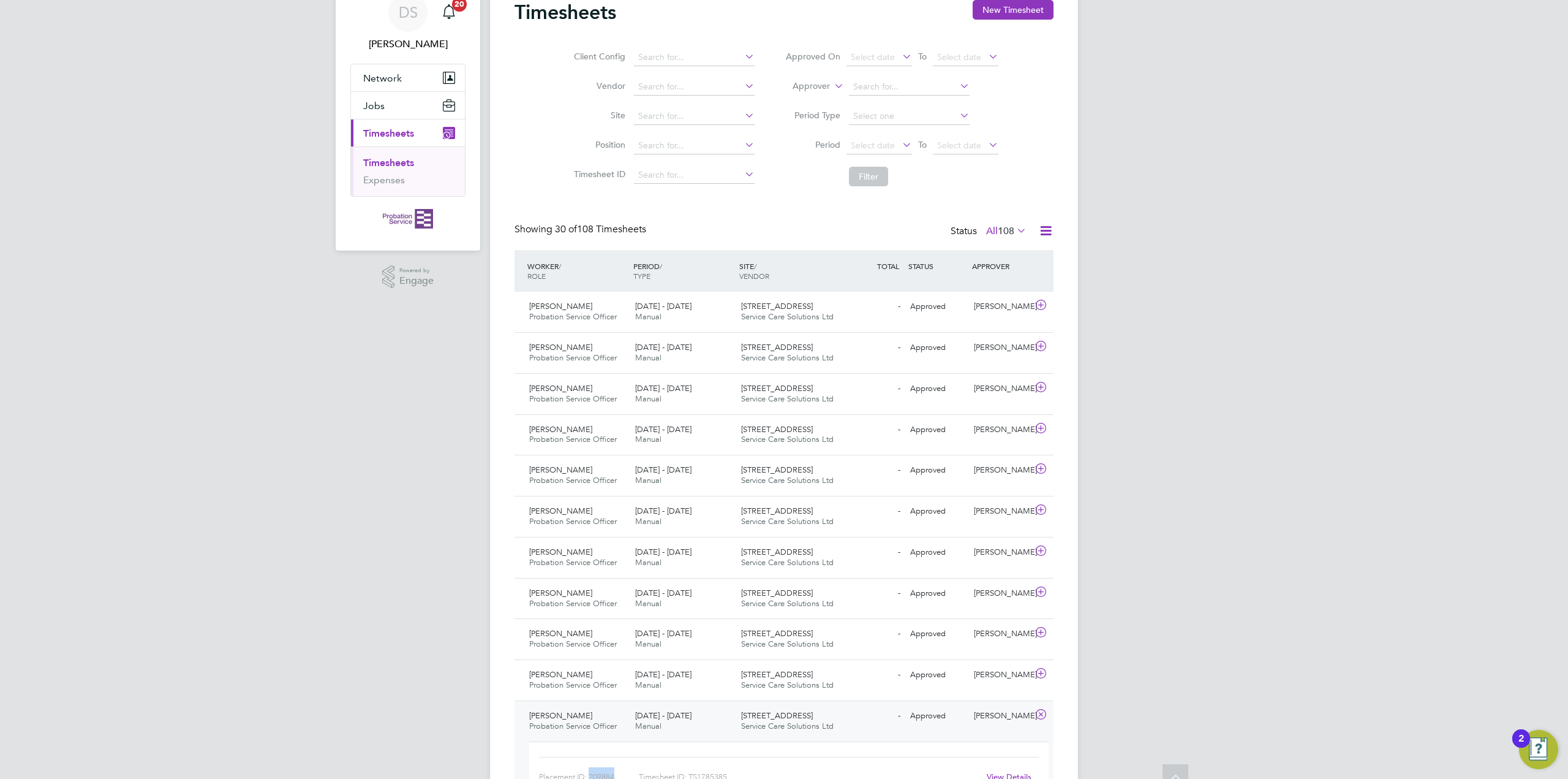
scroll to position [0, 0]
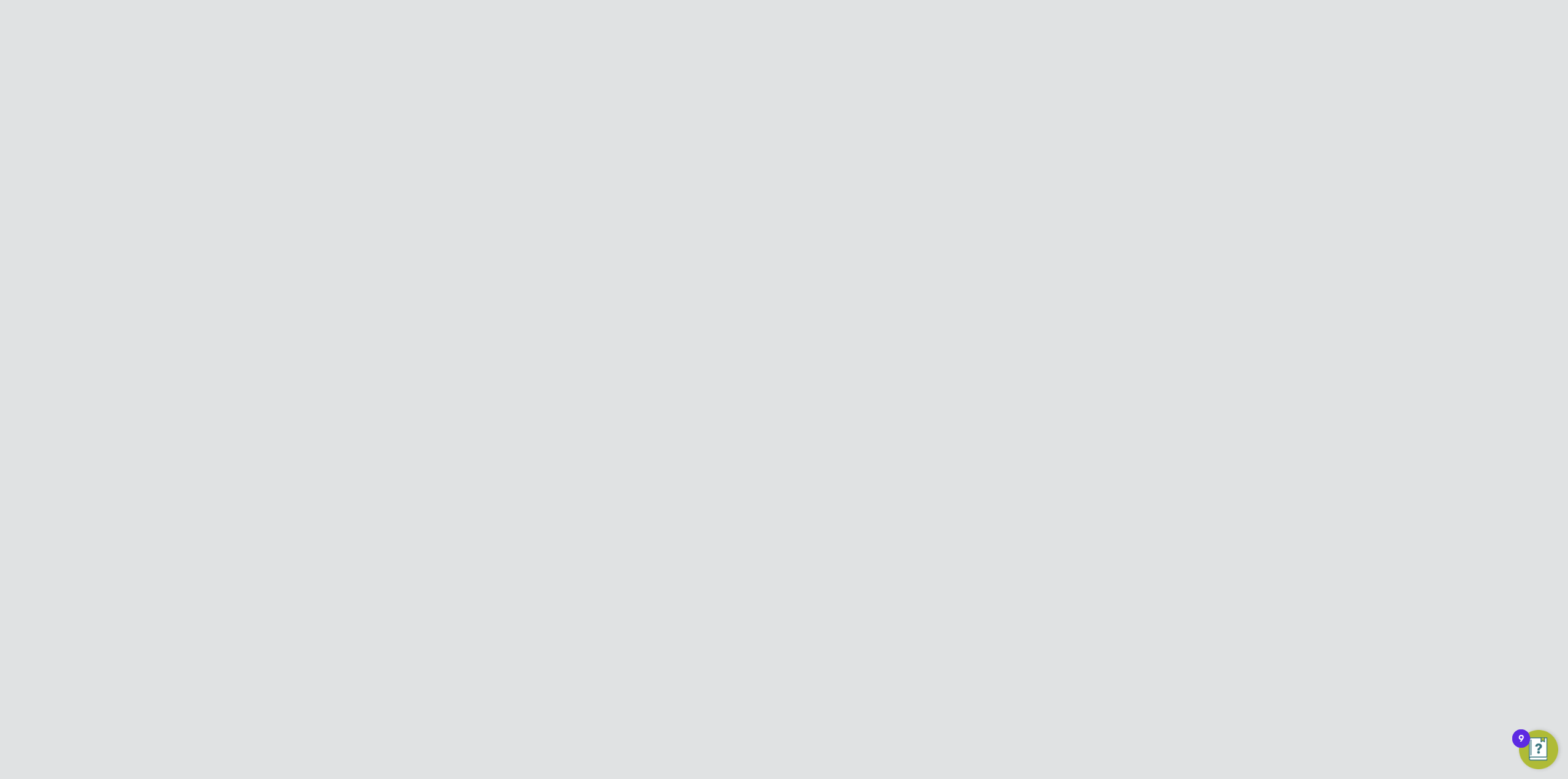
click at [395, 274] on link "Placements" at bounding box center [388, 277] width 51 height 12
click at [846, 144] on li "All Placements" at bounding box center [848, 141] width 71 height 22
click at [587, 428] on span "Probation Officer" at bounding box center [567, 430] width 78 height 11
